Goal: Task Accomplishment & Management: Use online tool/utility

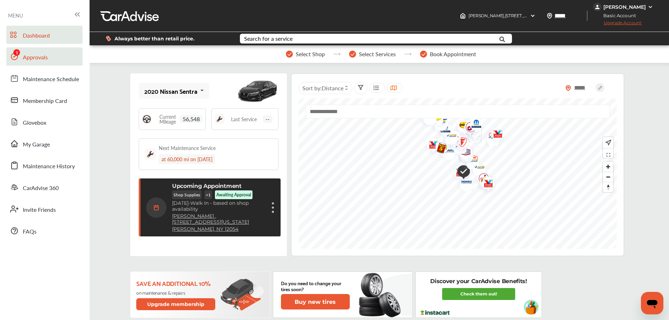
drag, startPoint x: 30, startPoint y: 57, endPoint x: 39, endPoint y: 56, distance: 9.2
click at [30, 57] on span "Approvals" at bounding box center [35, 57] width 25 height 9
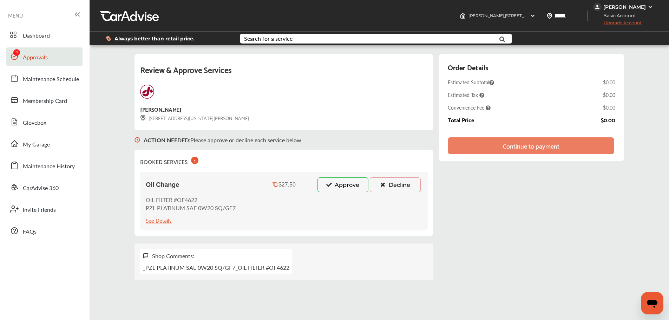
click at [343, 183] on button "Approve" at bounding box center [343, 184] width 51 height 15
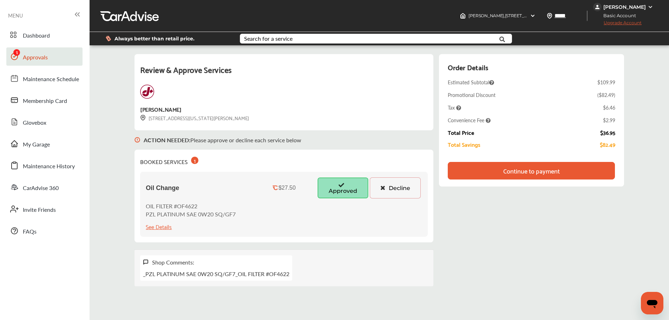
click at [540, 167] on div "Continue to payment" at bounding box center [532, 170] width 57 height 7
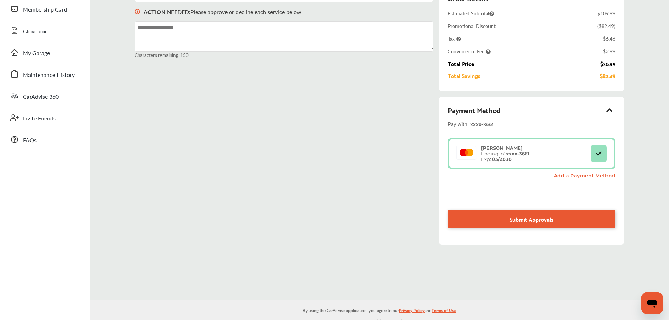
scroll to position [97, 0]
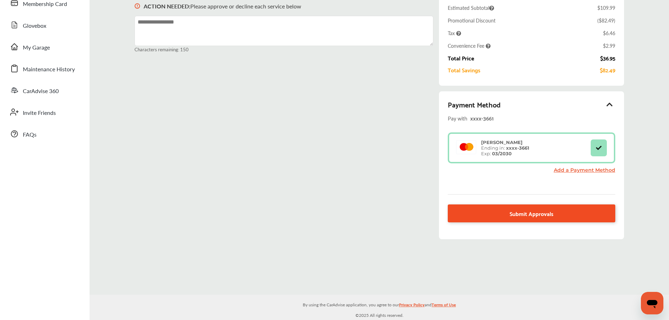
click at [463, 213] on link "Submit Approvals" at bounding box center [531, 213] width 167 height 18
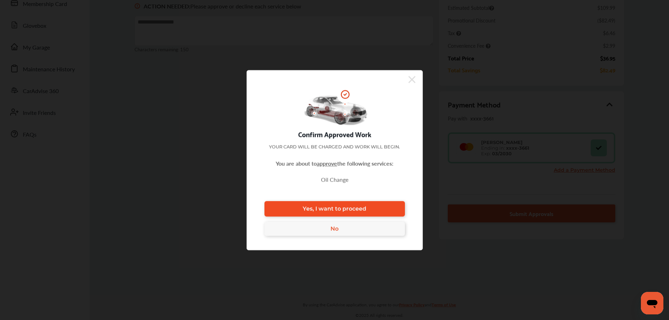
click at [363, 208] on span "Yes, I want to proceed" at bounding box center [335, 209] width 64 height 7
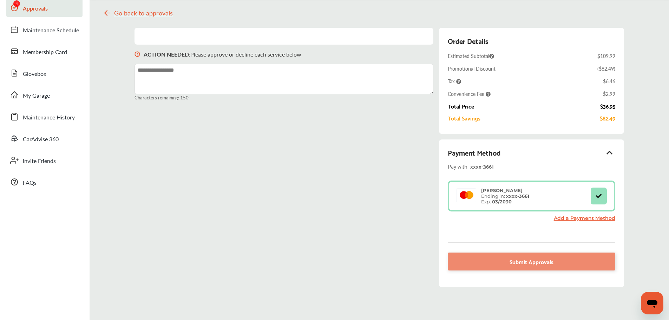
scroll to position [0, 0]
